Goal: Task Accomplishment & Management: Manage account settings

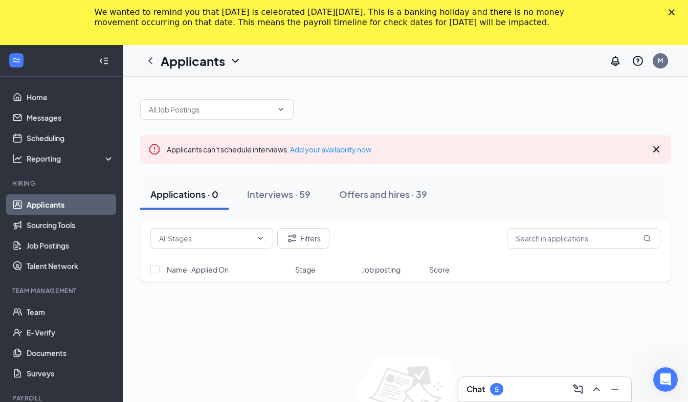
click at [675, 13] on polygon "Close" at bounding box center [672, 12] width 6 height 6
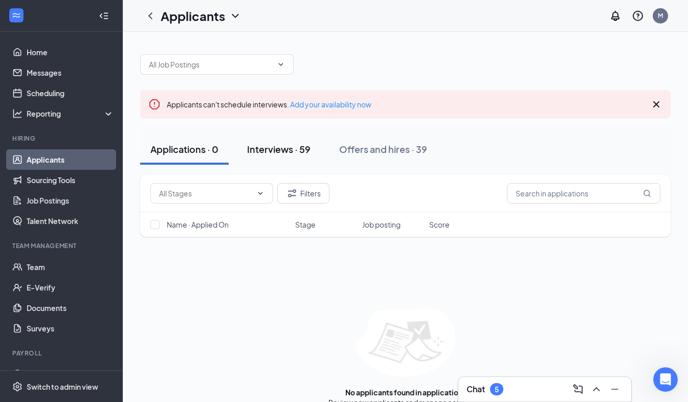
click at [265, 149] on div "Interviews · 59" at bounding box center [278, 149] width 63 height 13
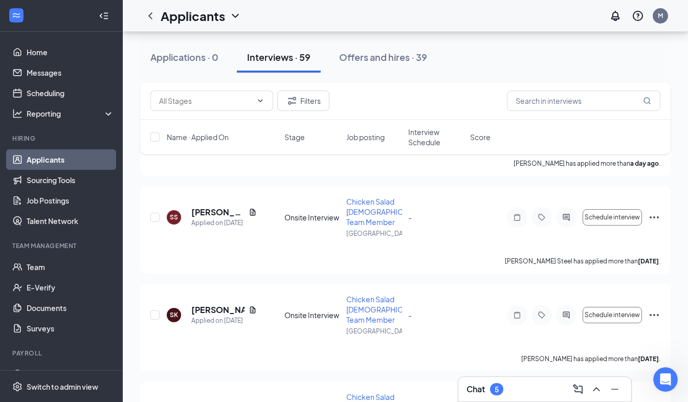
scroll to position [479, 0]
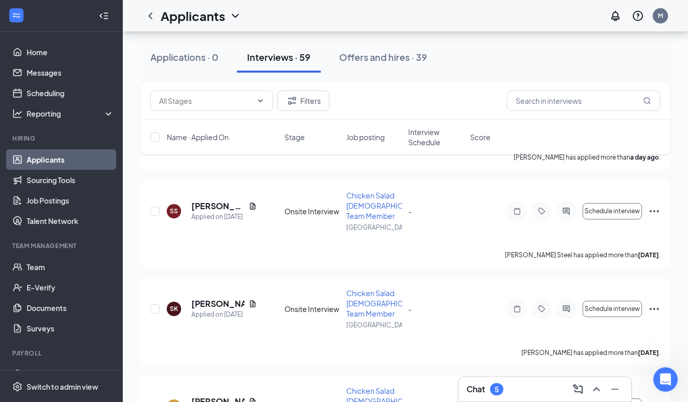
click at [99, 11] on icon "Collapse" at bounding box center [104, 16] width 10 height 10
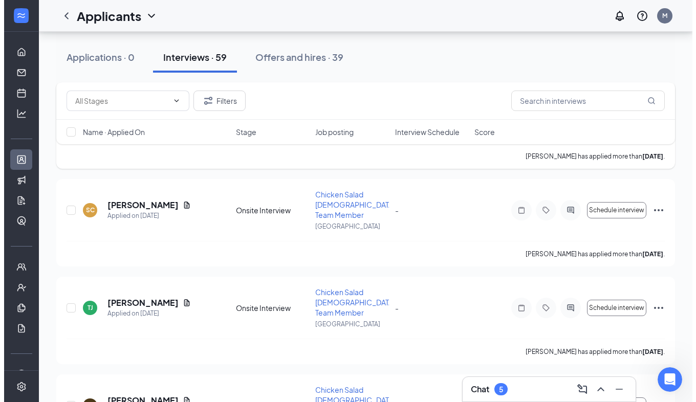
scroll to position [657, 0]
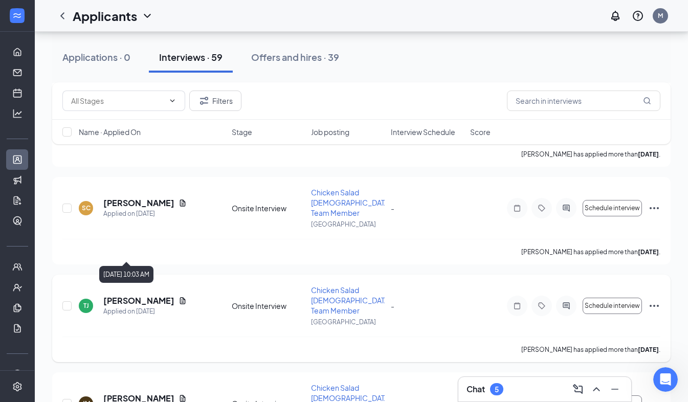
click at [142, 307] on div "Applied on [DATE]" at bounding box center [144, 312] width 83 height 10
click at [139, 295] on h5 "[PERSON_NAME]" at bounding box center [138, 300] width 71 height 11
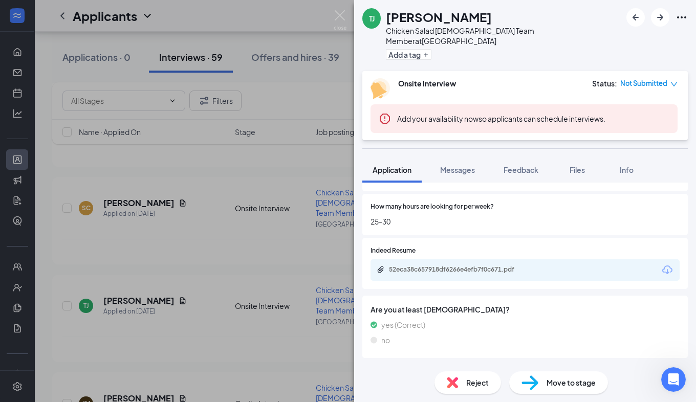
scroll to position [416, 0]
click at [498, 265] on div "52eca38c657918df6266e4efb7f0c671.pdf" at bounding box center [460, 269] width 143 height 8
click at [474, 387] on span "Reject" at bounding box center [477, 382] width 23 height 11
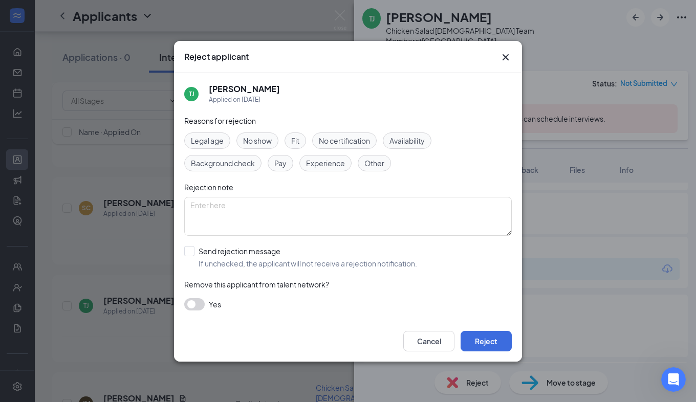
click at [405, 141] on span "Availability" at bounding box center [406, 140] width 35 height 11
click at [482, 339] on button "Reject" at bounding box center [486, 341] width 51 height 20
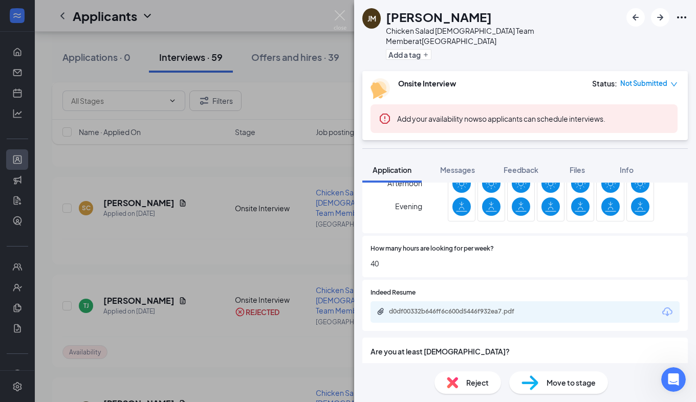
scroll to position [403, 0]
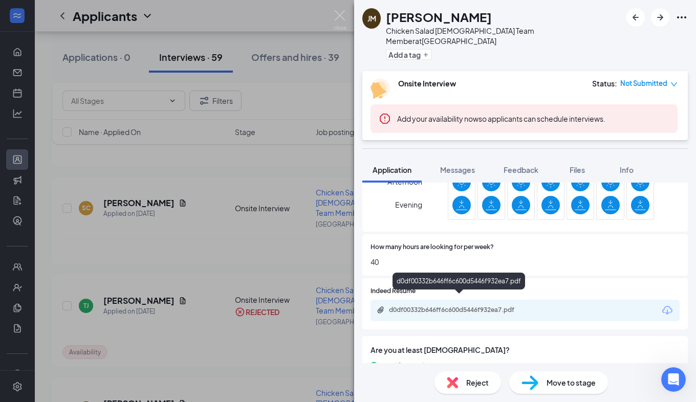
click at [491, 306] on div "d0df00332b646ff6c600d5446f932ea7.pdf" at bounding box center [460, 310] width 143 height 8
click at [482, 384] on span "Reject" at bounding box center [477, 382] width 23 height 11
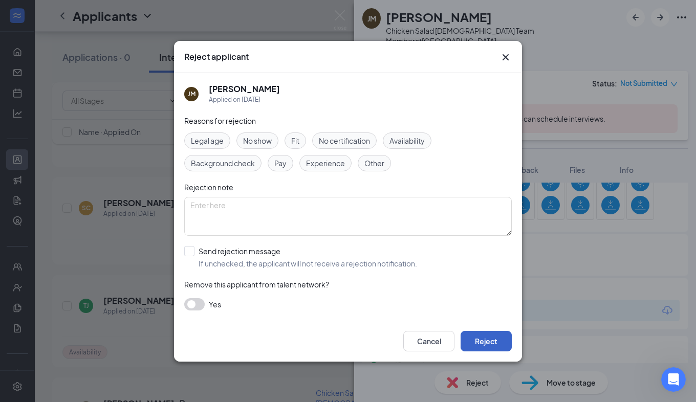
click at [493, 341] on button "Reject" at bounding box center [486, 341] width 51 height 20
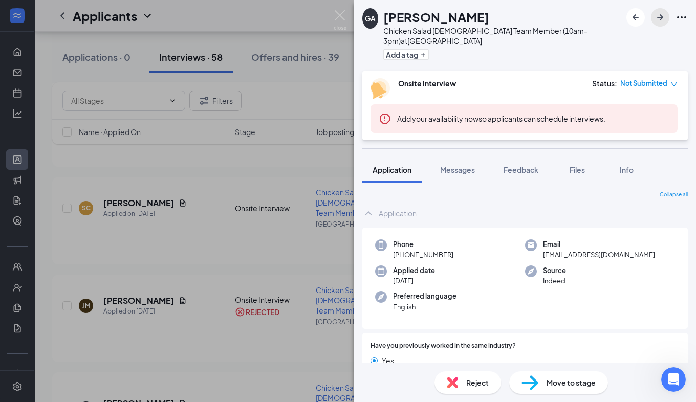
click at [665, 16] on icon "ArrowRight" at bounding box center [660, 17] width 12 height 12
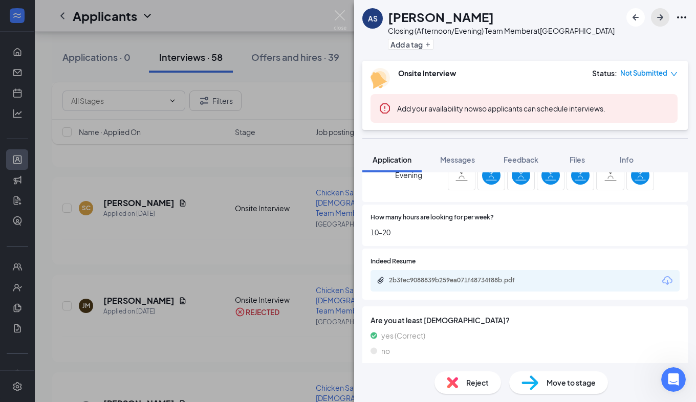
scroll to position [405, 0]
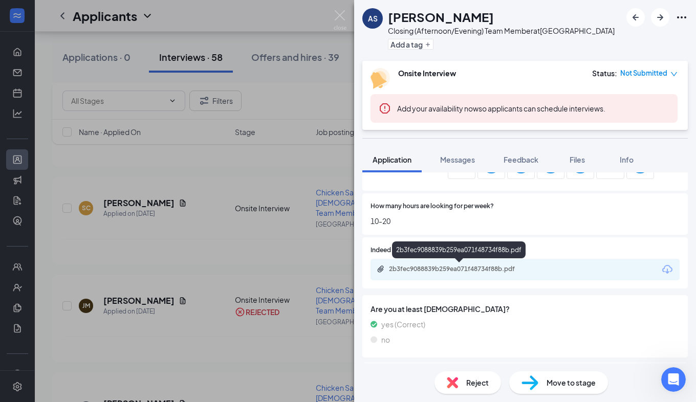
click at [472, 266] on div "2b3fec9088839b259ea071f48734f88b.pdf" at bounding box center [460, 269] width 143 height 8
click at [467, 385] on span "Reject" at bounding box center [477, 382] width 23 height 11
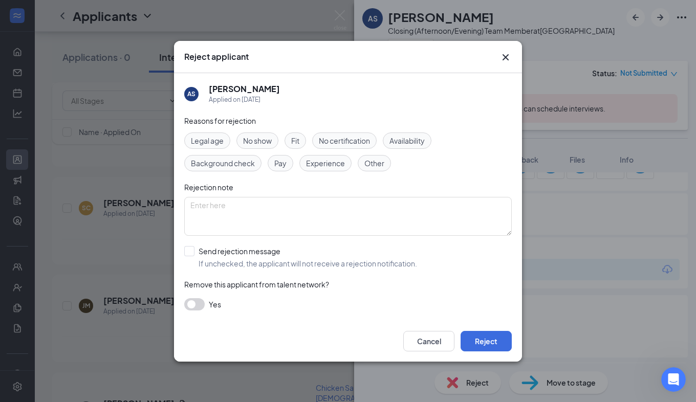
click at [400, 142] on span "Availability" at bounding box center [406, 140] width 35 height 11
click at [482, 338] on button "Reject" at bounding box center [486, 341] width 51 height 20
